Goal: Find specific page/section: Find specific page/section

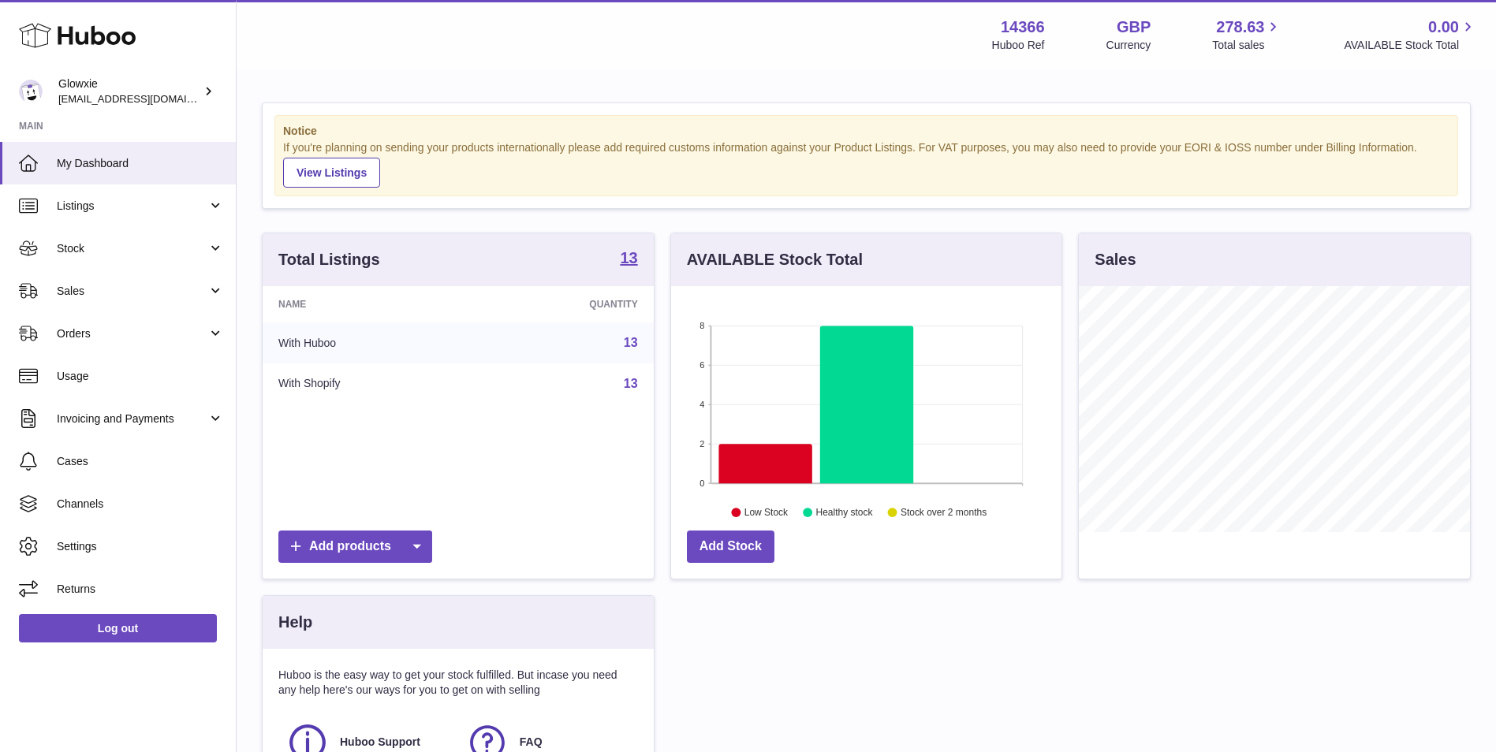
scroll to position [246, 390]
click at [142, 205] on span "Listings" at bounding box center [132, 206] width 151 height 15
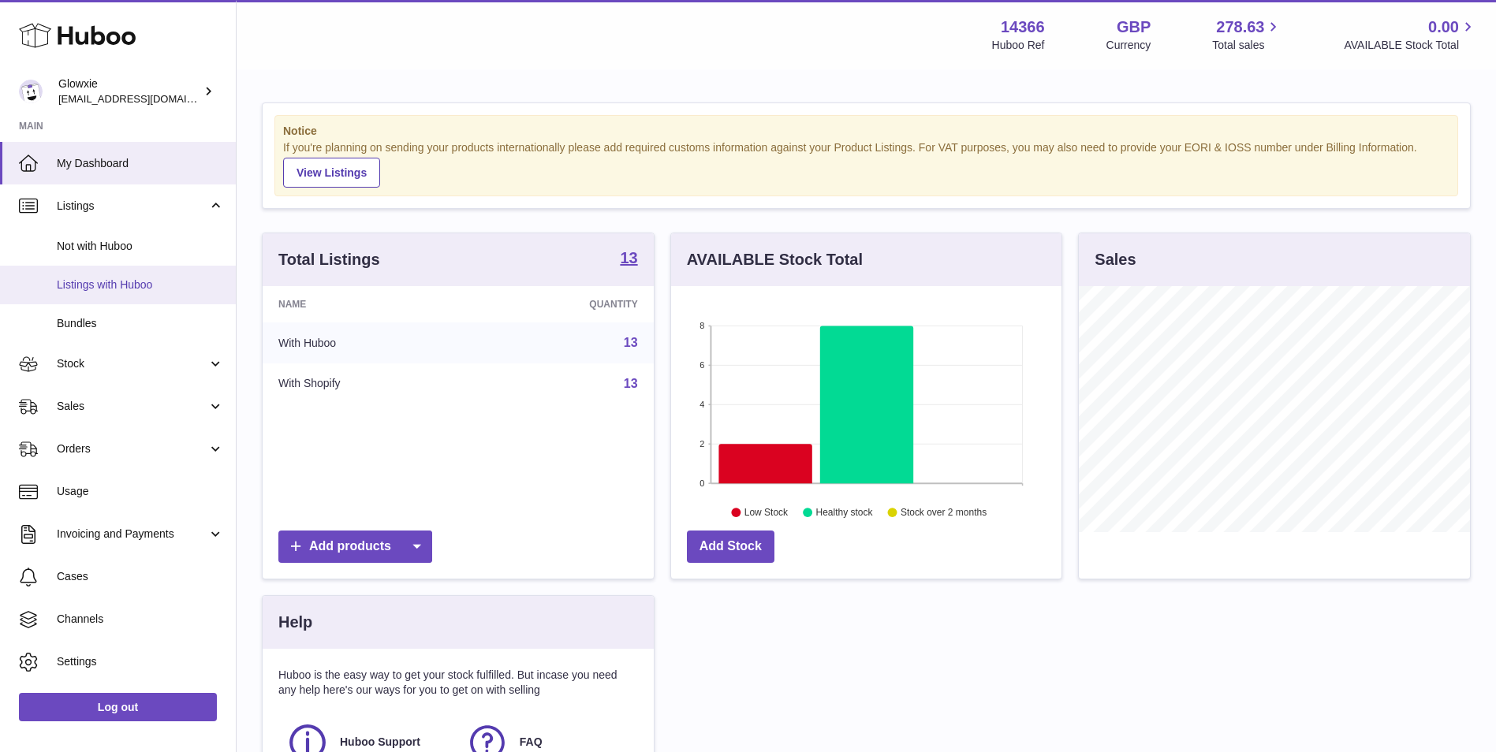
click at [136, 291] on span "Listings with Huboo" at bounding box center [140, 285] width 167 height 15
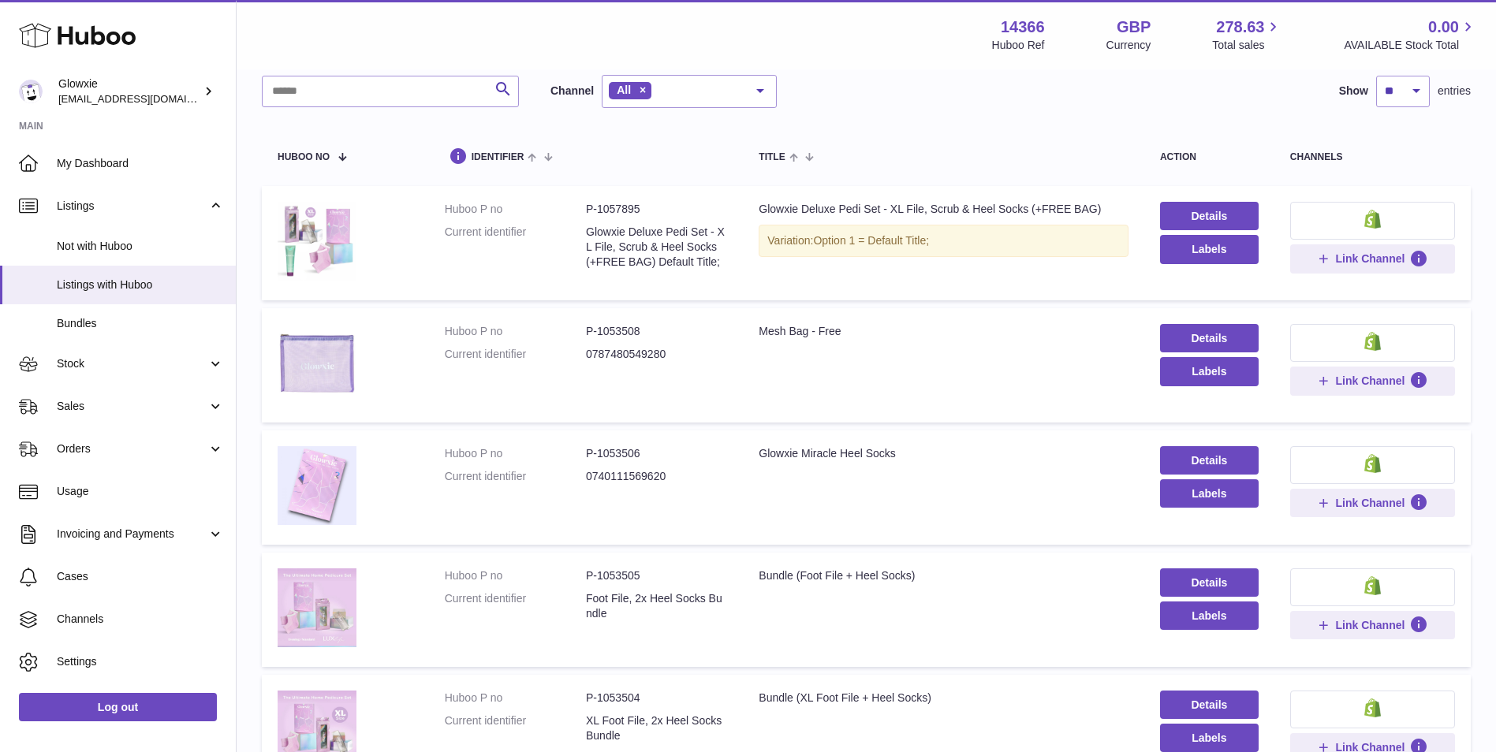
scroll to position [132, 0]
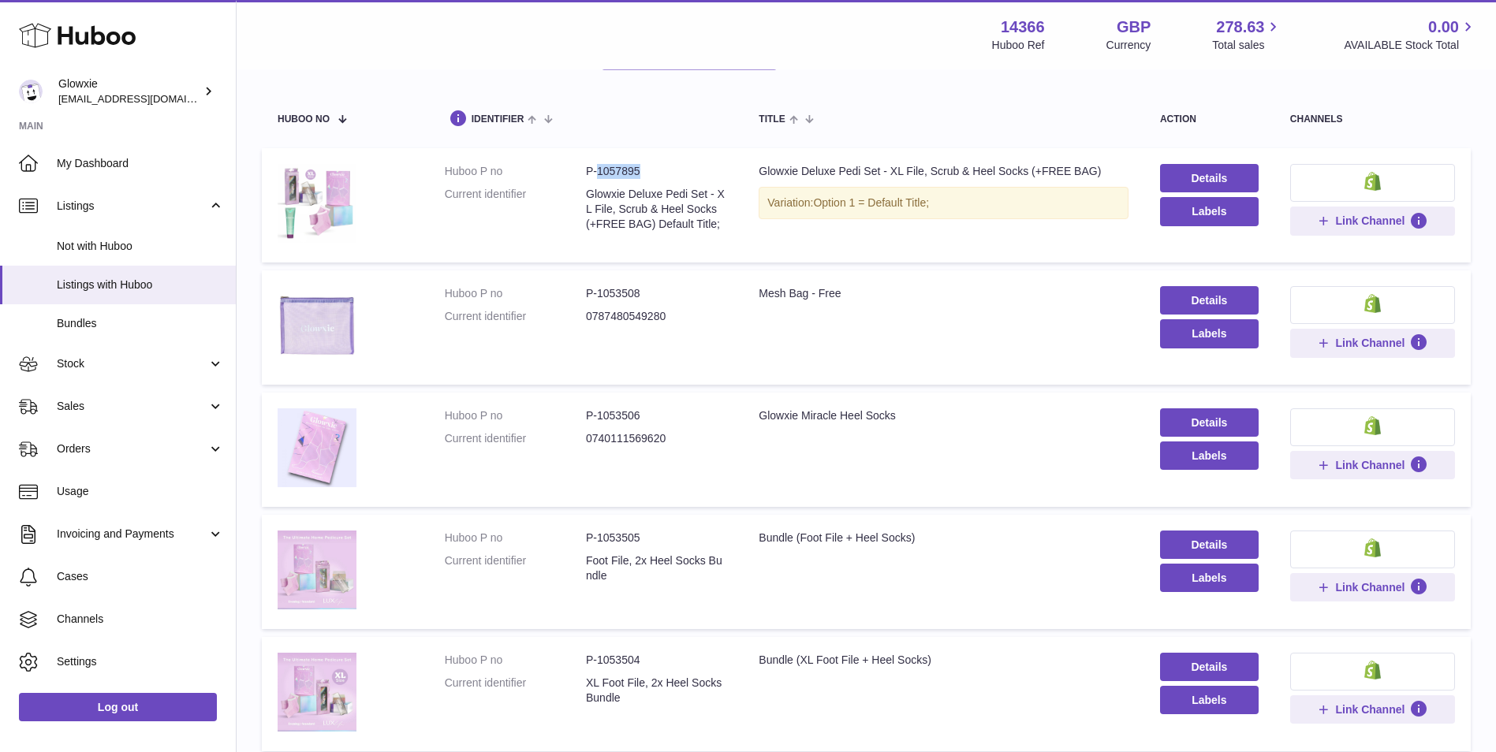
drag, startPoint x: 645, startPoint y: 165, endPoint x: 598, endPoint y: 175, distance: 48.4
click at [598, 175] on dd "P-1057895" at bounding box center [656, 171] width 141 height 15
copy dd "1057895"
